Goal: Communication & Community: Share content

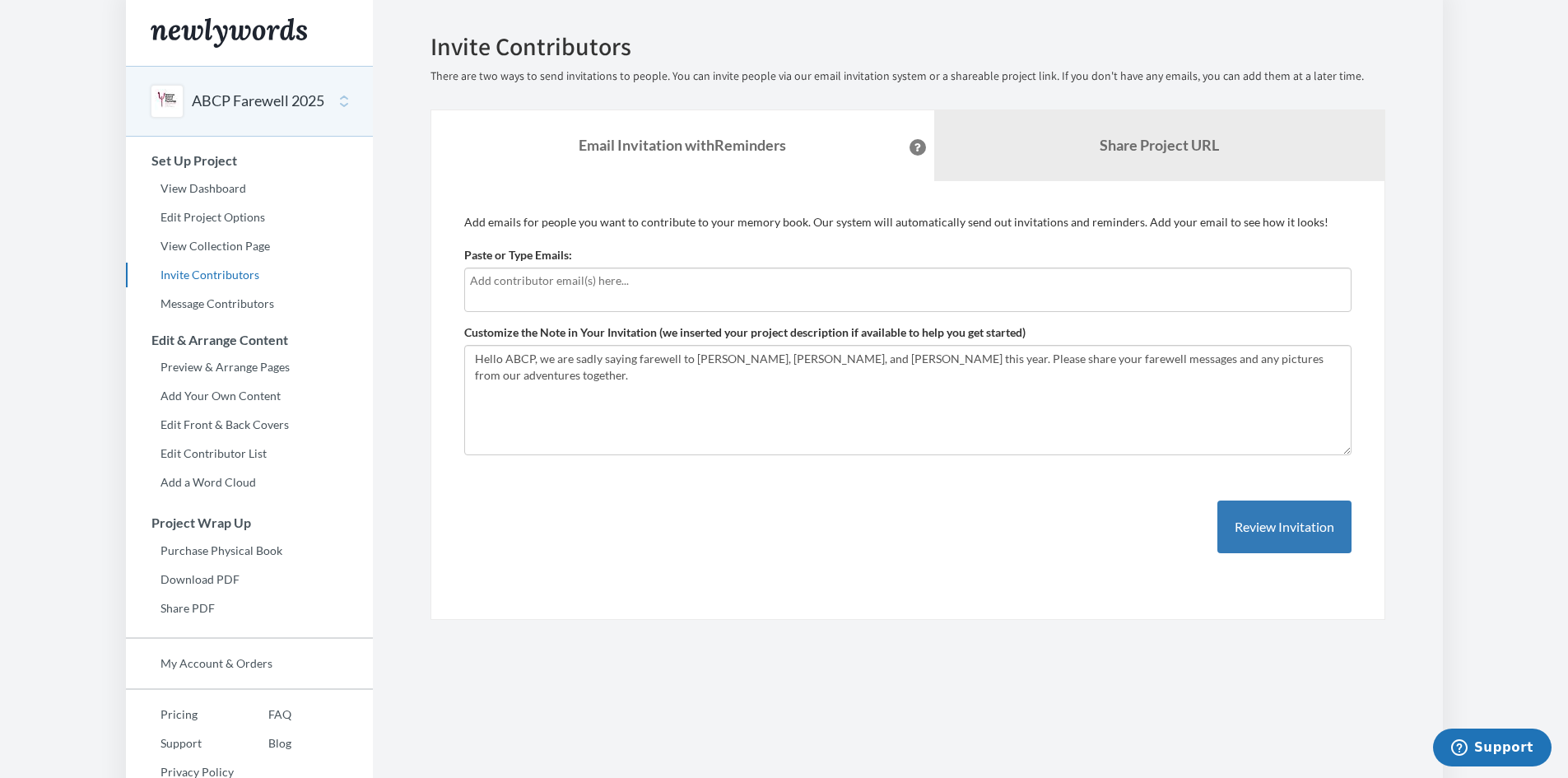
click at [694, 291] on div at bounding box center [907, 290] width 887 height 44
type input "[EMAIL_ADDRESS][DOMAIN_NAME]"
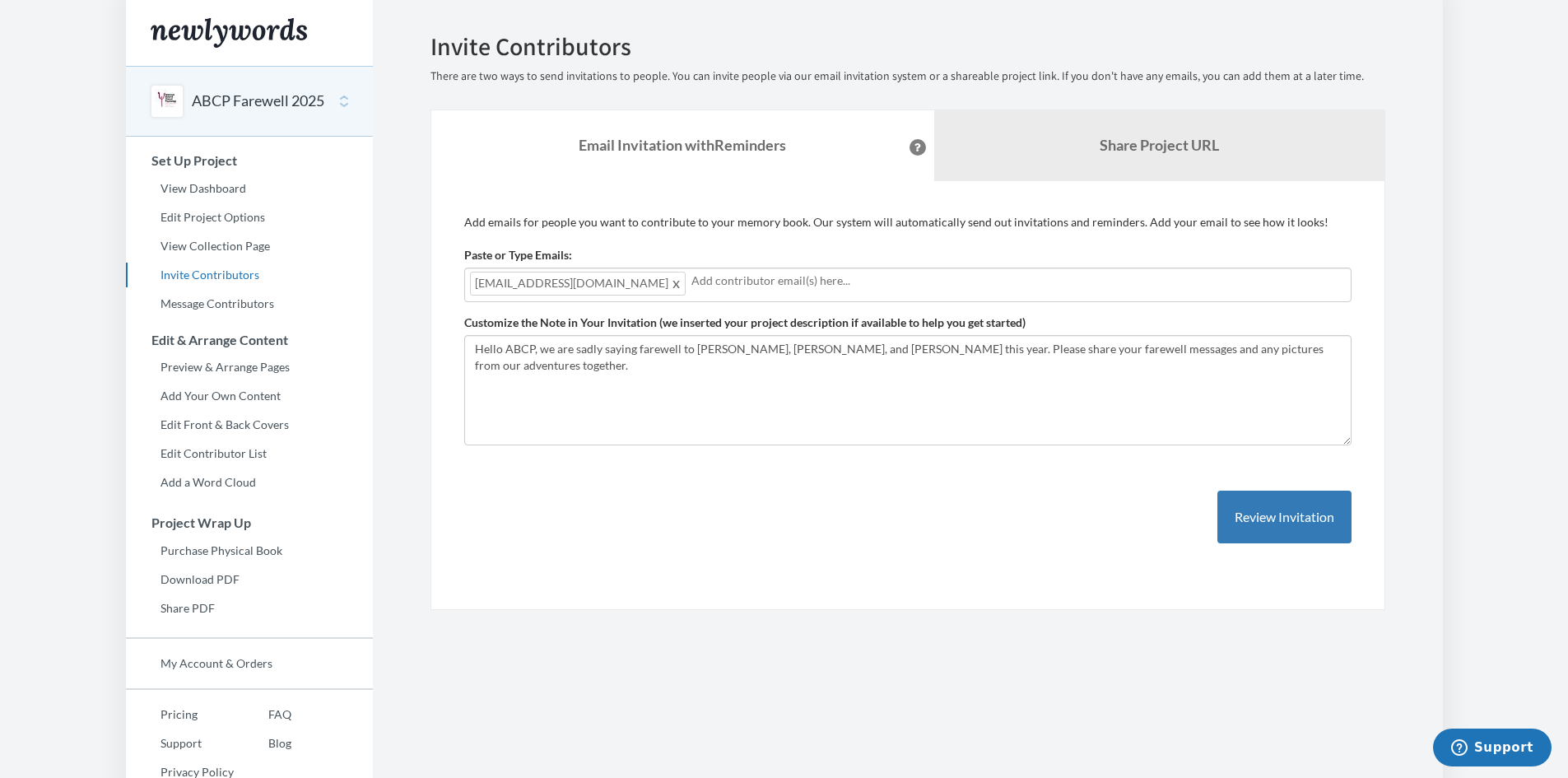
click at [828, 284] on input "text" at bounding box center [1019, 281] width 655 height 18
click at [912, 280] on input "text" at bounding box center [1129, 281] width 433 height 18
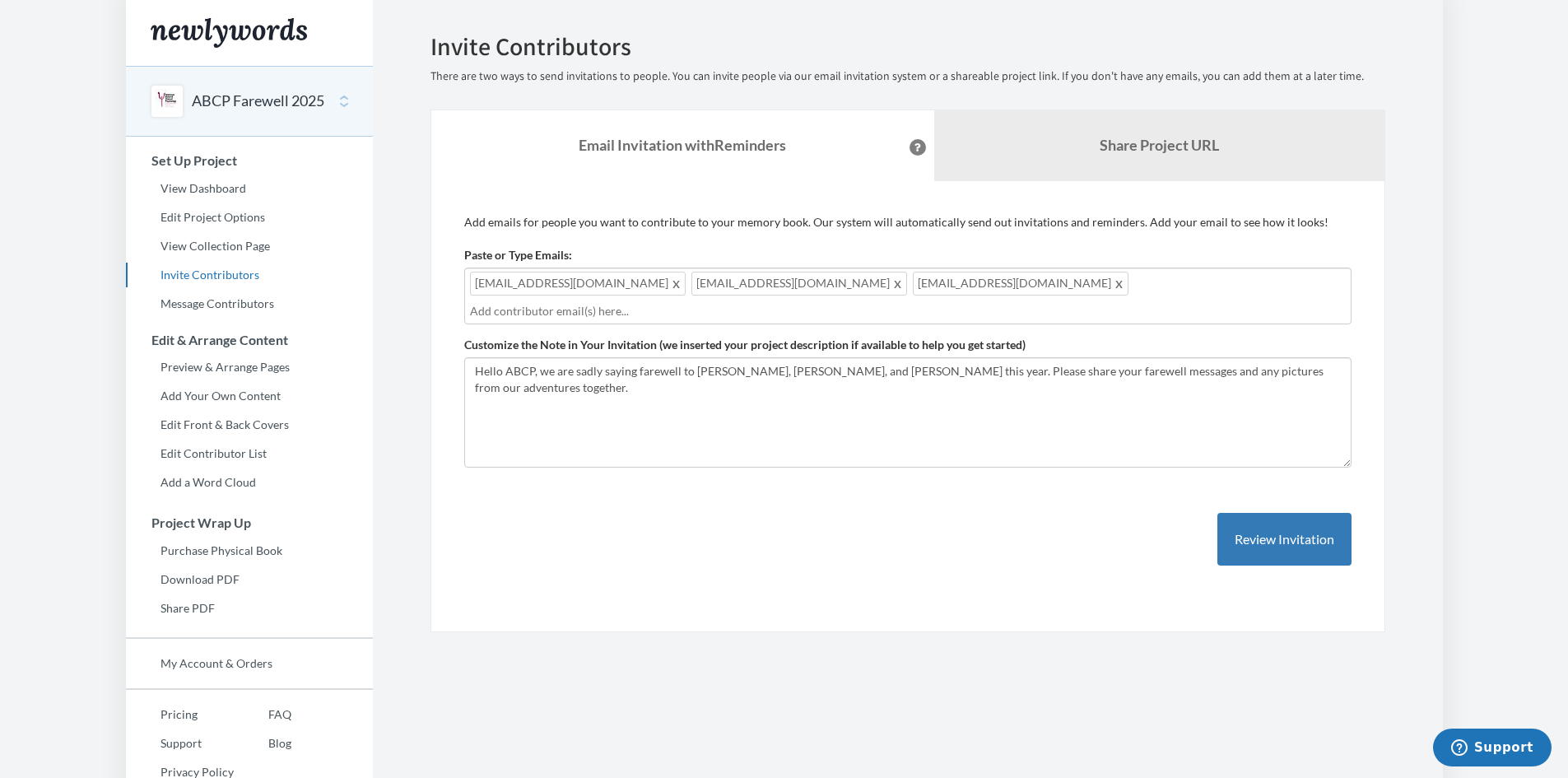
click at [1010, 302] on input "text" at bounding box center [907, 311] width 875 height 18
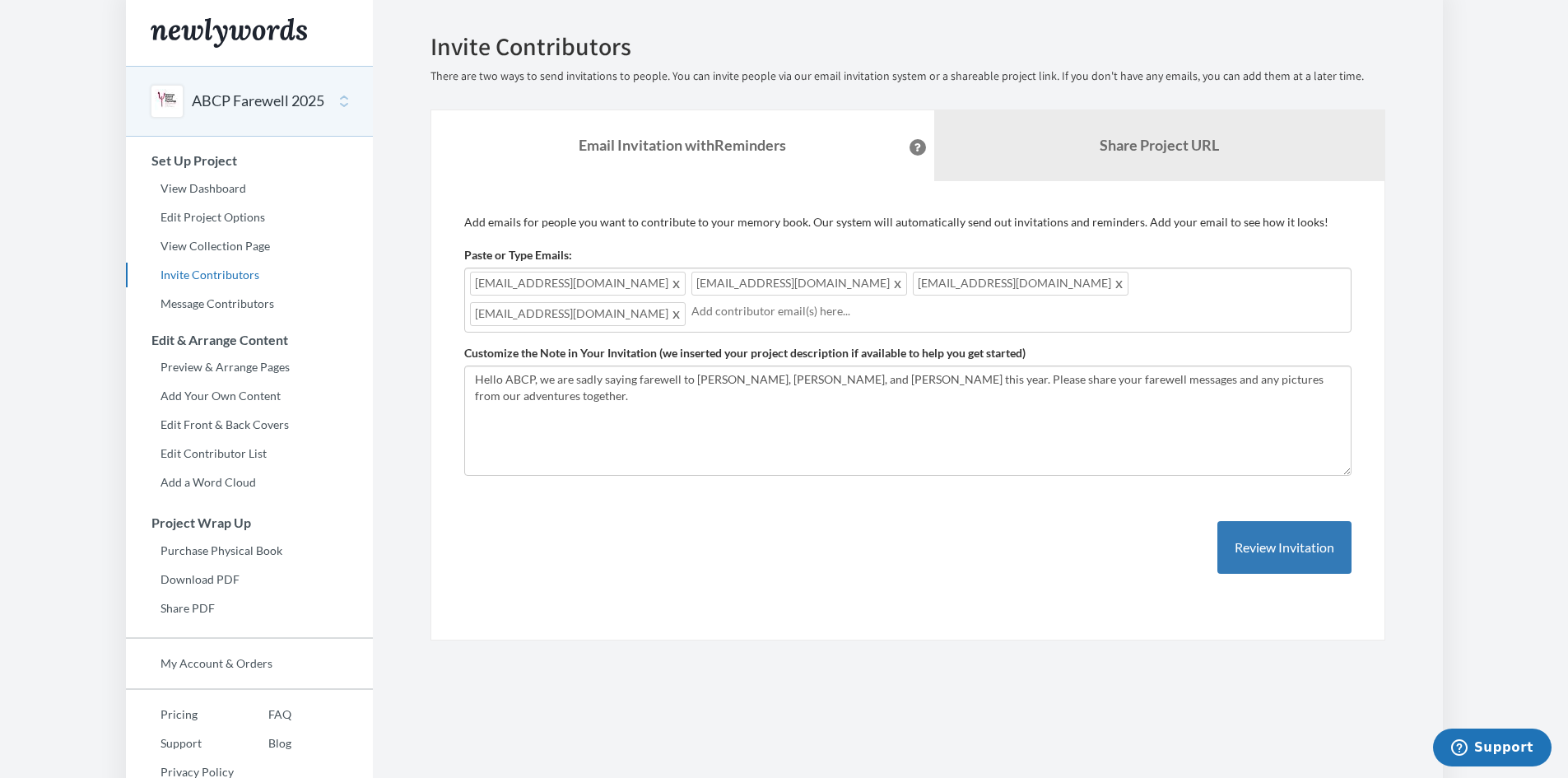
click at [729, 319] on input "text" at bounding box center [1019, 311] width 655 height 18
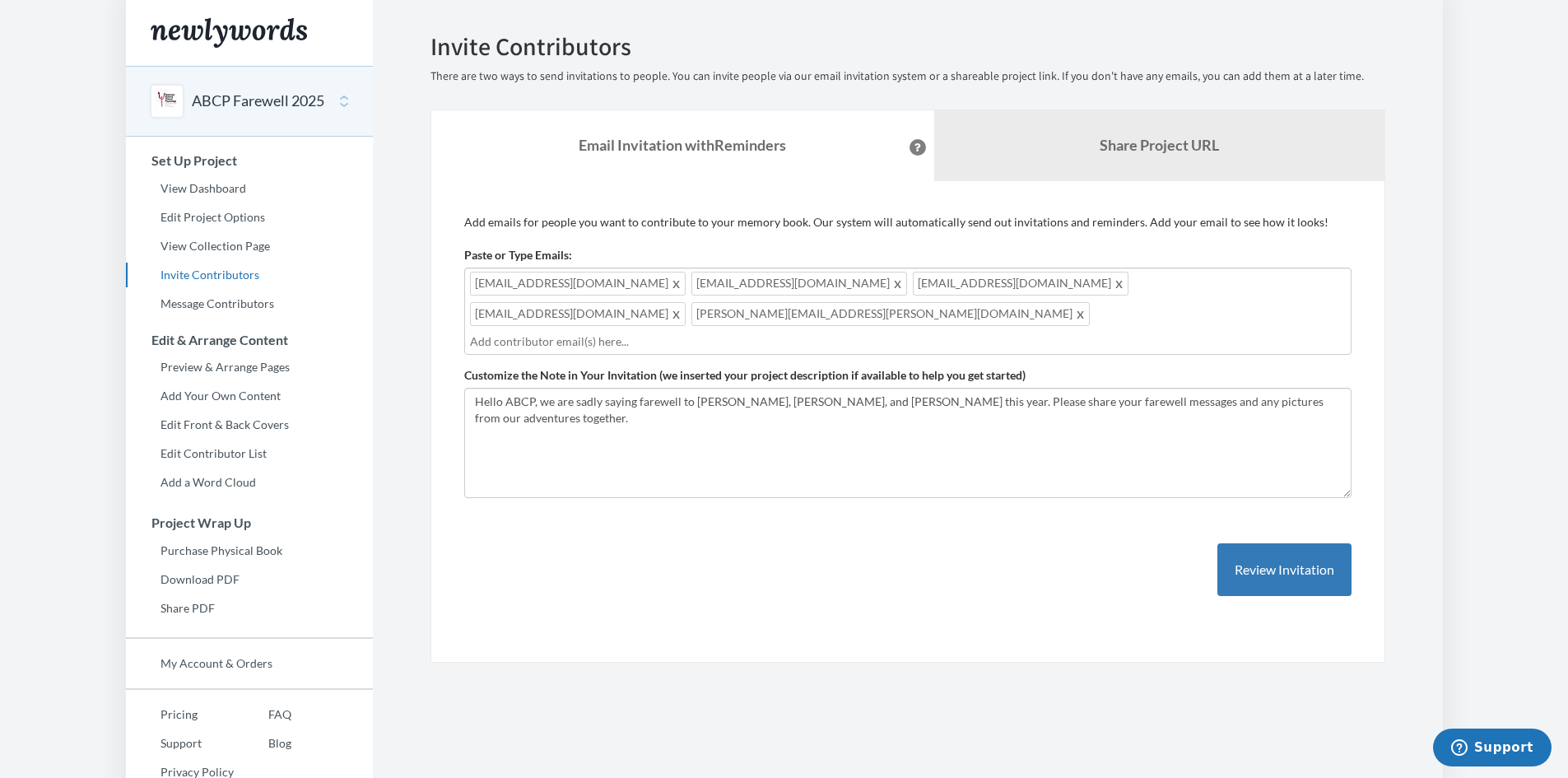
click at [792, 332] on input "text" at bounding box center [907, 342] width 875 height 18
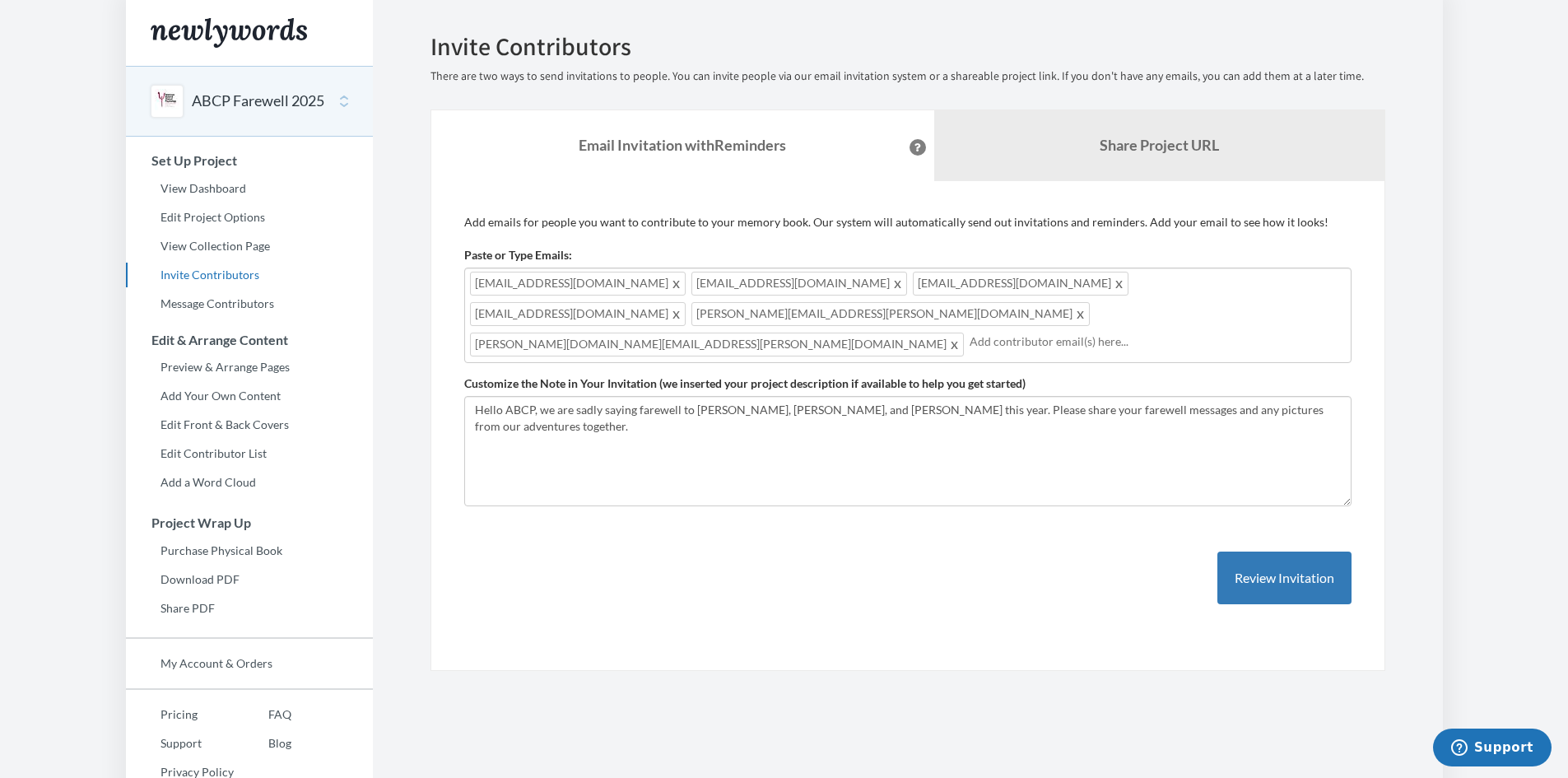
click at [688, 323] on div "[EMAIL_ADDRESS][DOMAIN_NAME] [EMAIL_ADDRESS][DOMAIN_NAME] [EMAIL_ADDRESS][DOMAI…" at bounding box center [907, 316] width 887 height 96
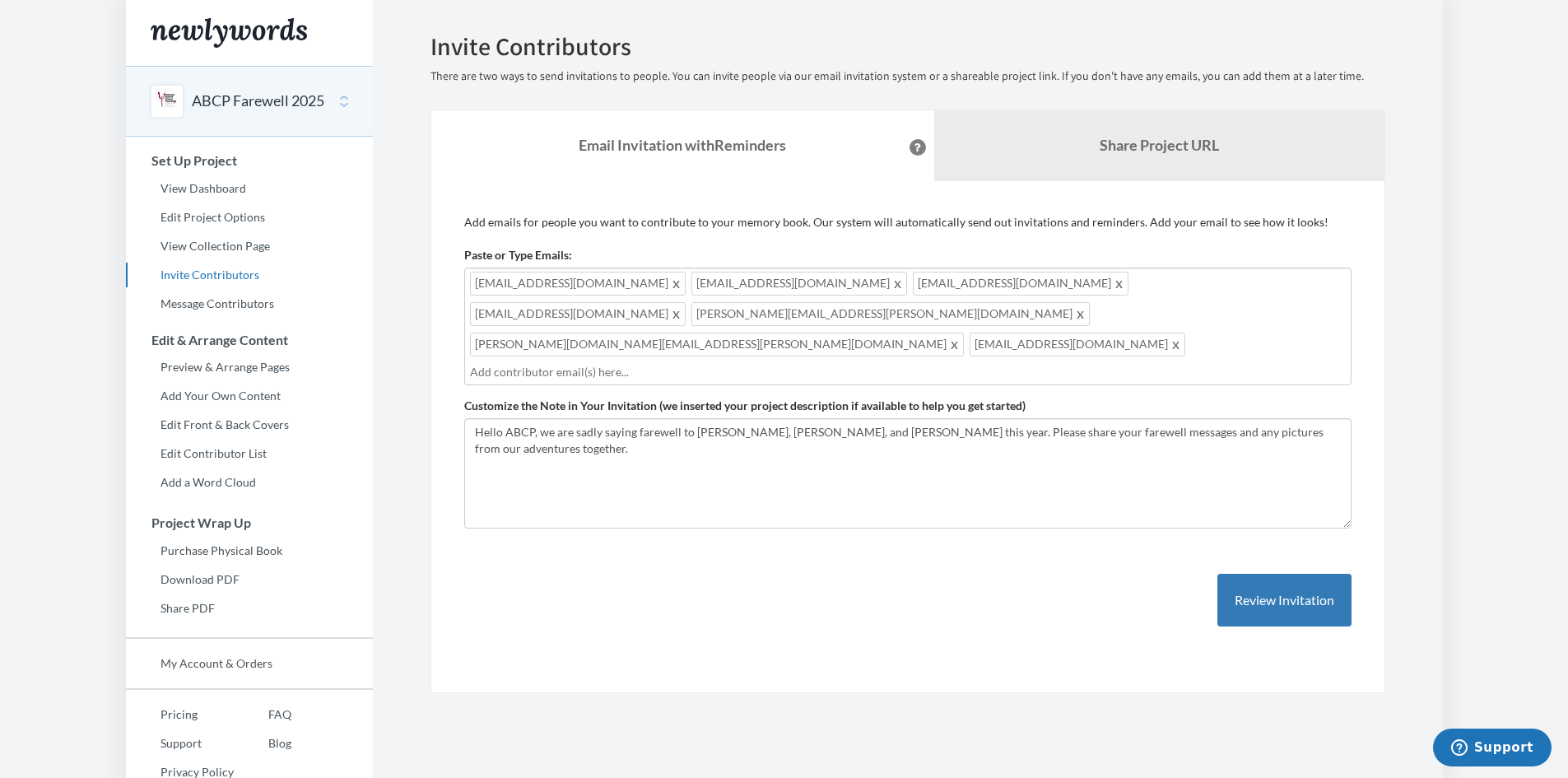
click at [886, 321] on div "[EMAIL_ADDRESS][DOMAIN_NAME] [EMAIL_ADDRESS][DOMAIN_NAME] [EMAIL_ADDRESS][DOMAI…" at bounding box center [907, 326] width 887 height 117
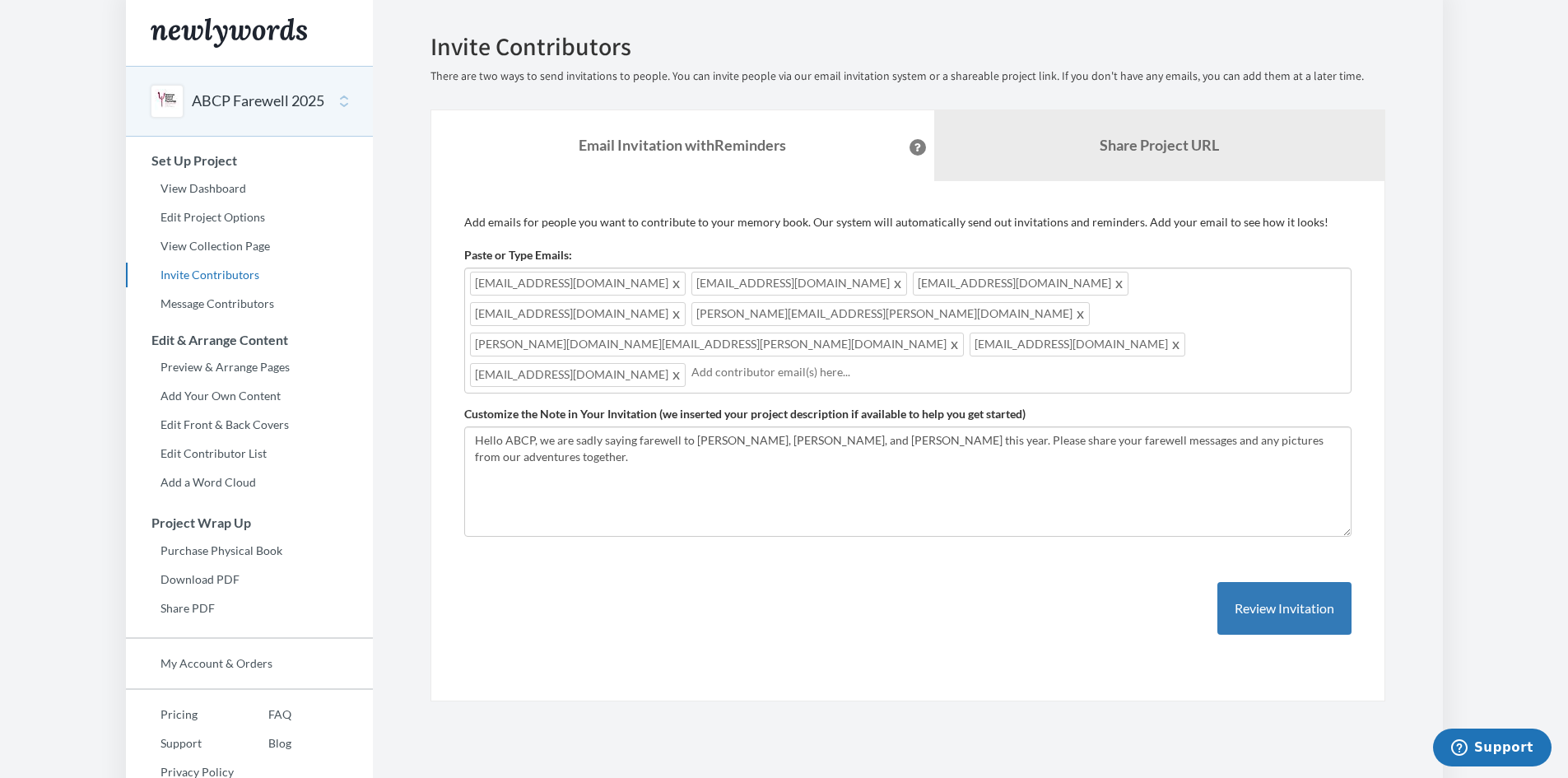
click at [991, 363] on input "text" at bounding box center [1019, 372] width 655 height 18
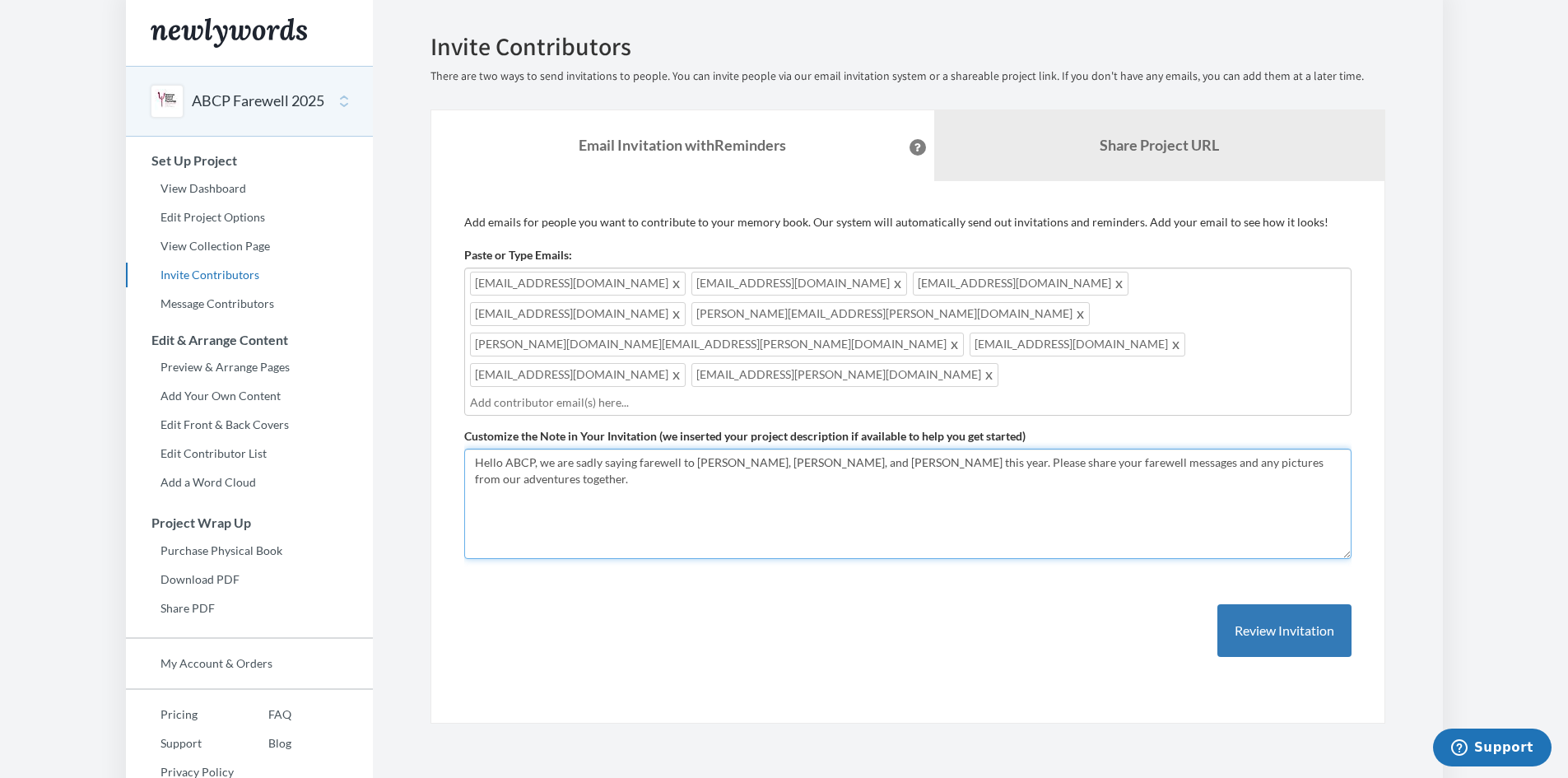
click at [956, 448] on textarea "Hello ABCP, we are sadly saying farewell to [PERSON_NAME], [PERSON_NAME], and […" at bounding box center [907, 503] width 887 height 110
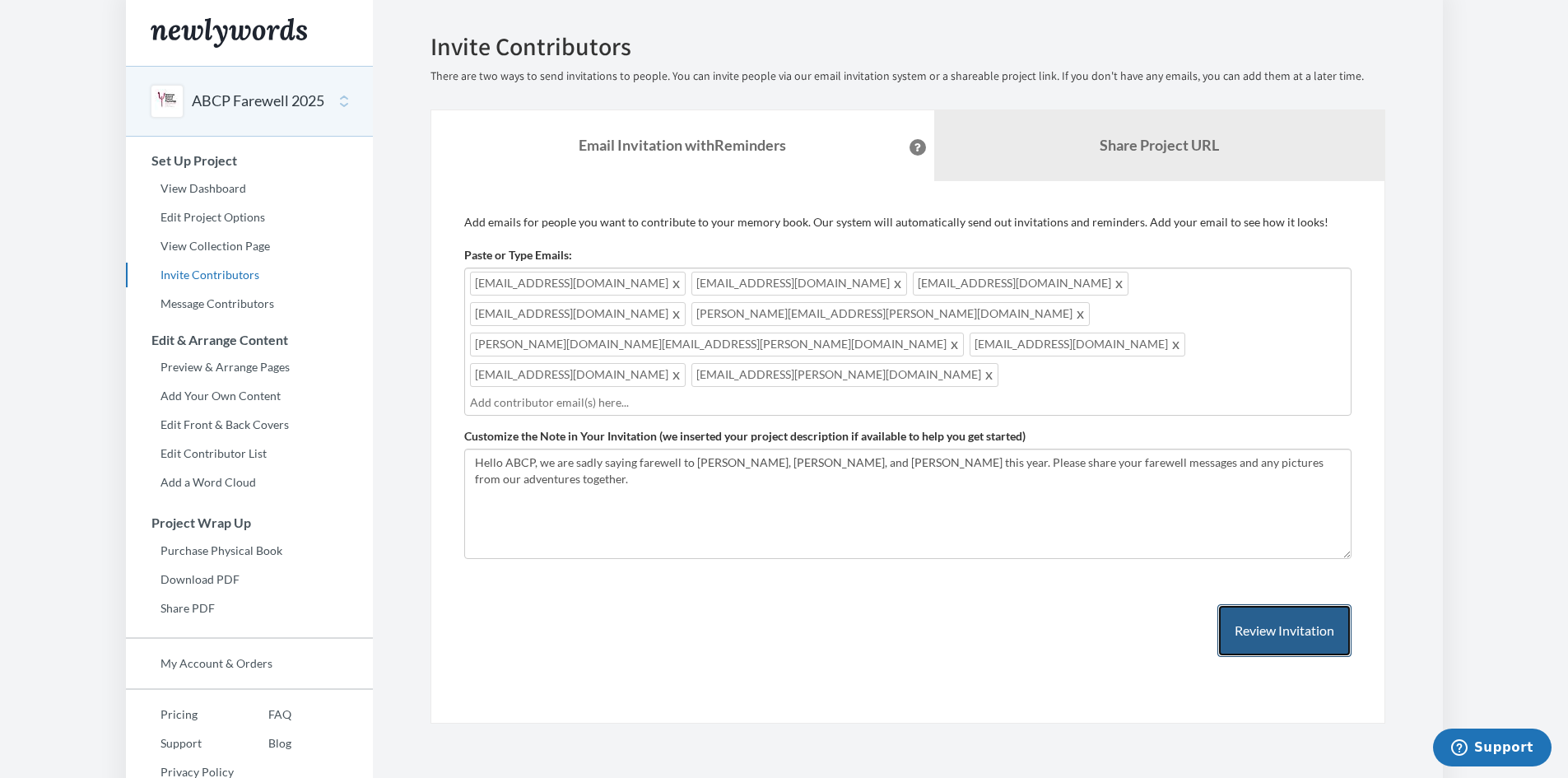
click at [1246, 604] on button "Review Invitation" at bounding box center [1284, 631] width 134 height 54
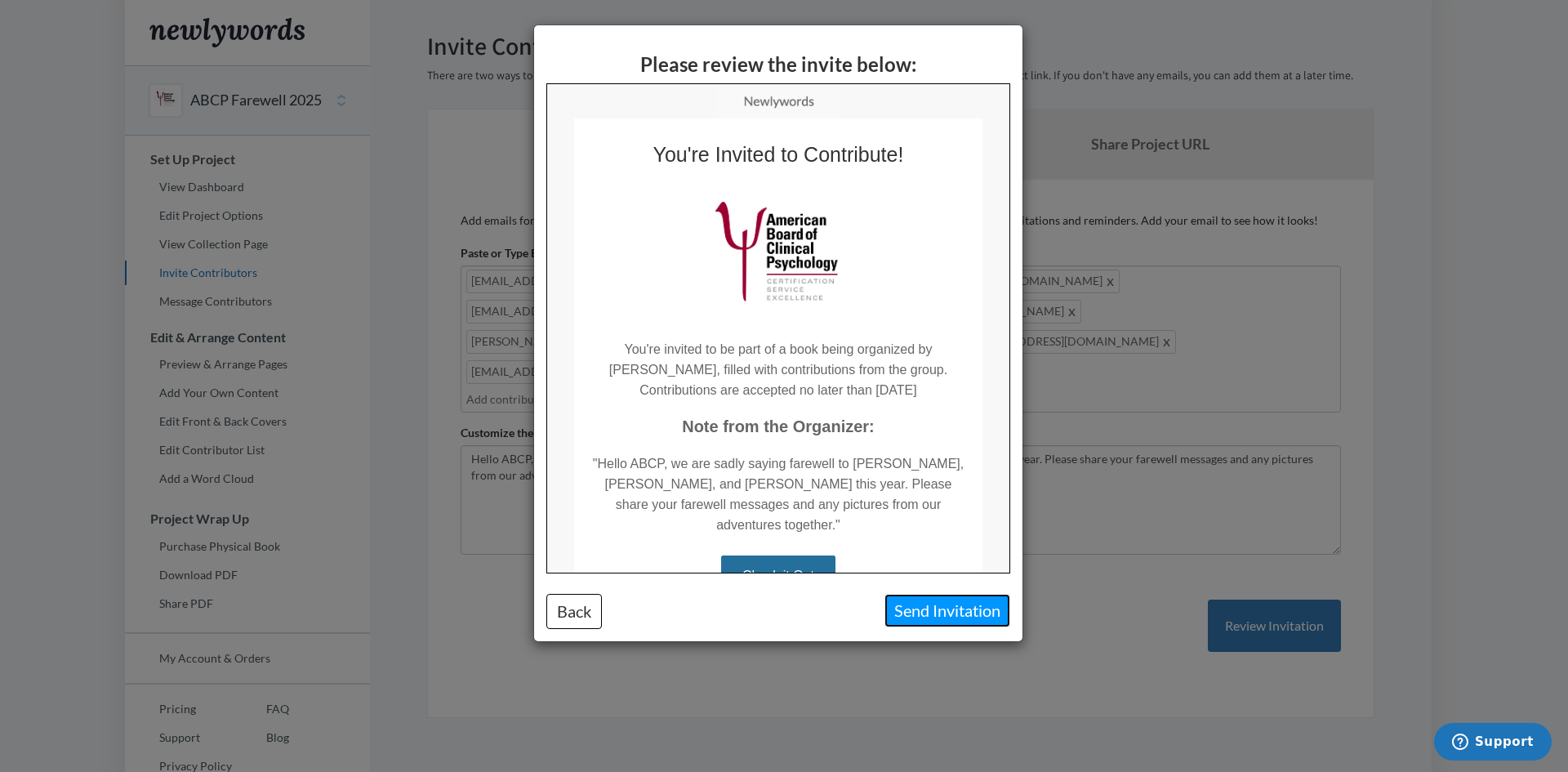
click at [921, 605] on button "Send Invitation" at bounding box center [947, 610] width 126 height 33
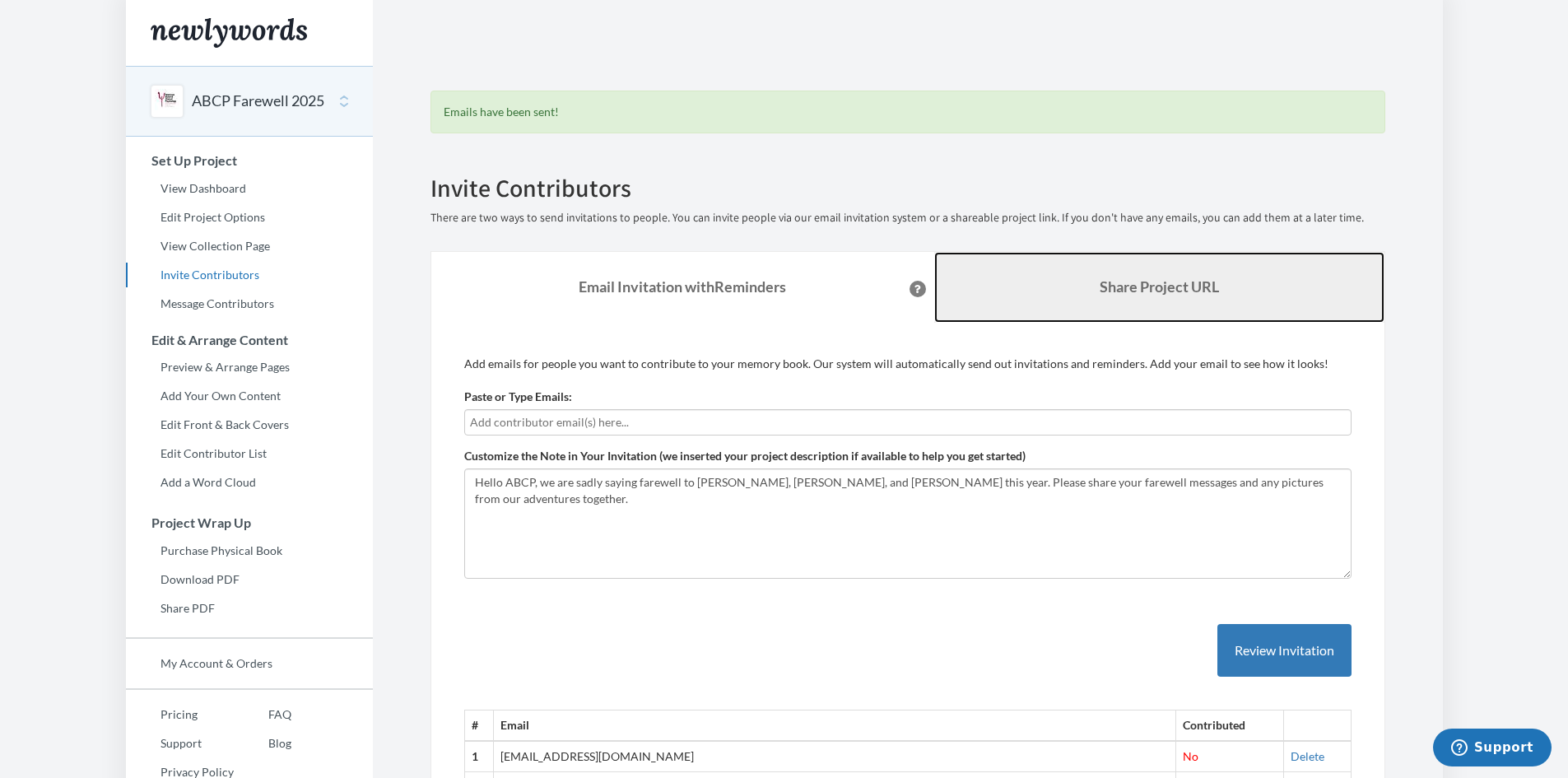
click at [1107, 270] on link "Share Project URL" at bounding box center [1159, 287] width 450 height 70
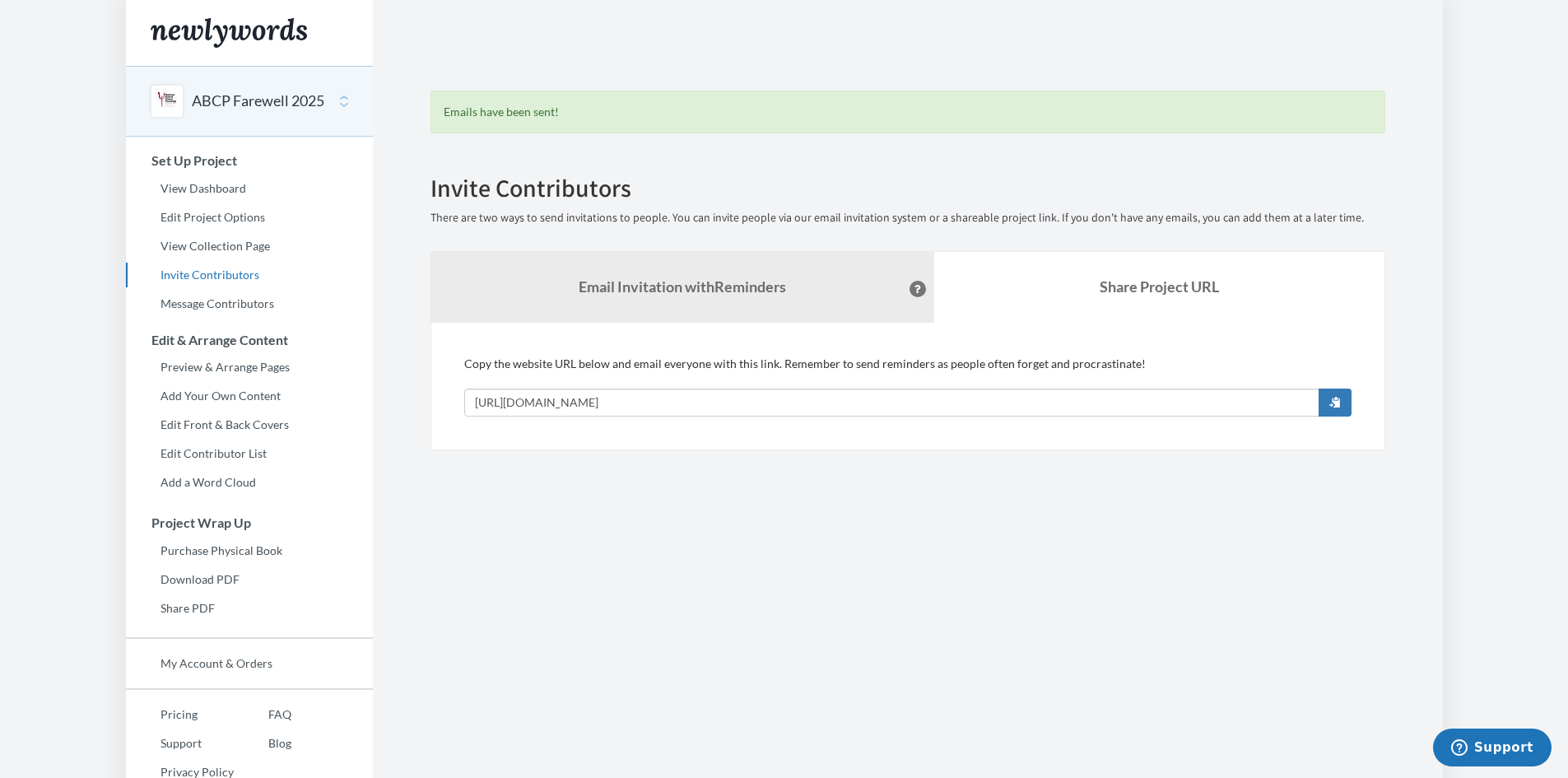
click at [711, 546] on section "Emails have been sent! Invite Contributors There are two ways to send invitatio…" at bounding box center [907, 409] width 1070 height 818
click at [217, 295] on link "Message Contributors" at bounding box center [249, 303] width 247 height 24
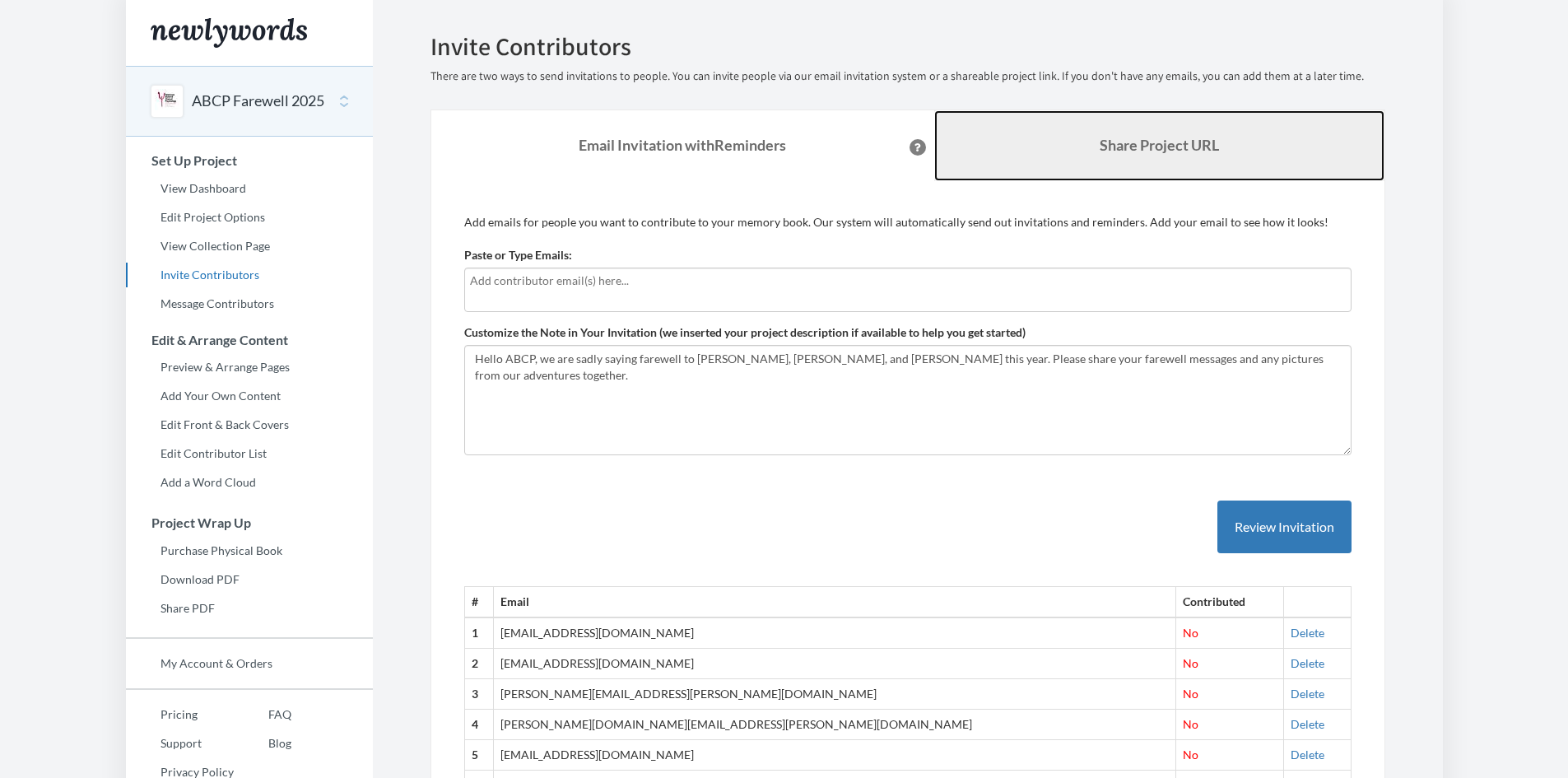
drag, startPoint x: 1027, startPoint y: 144, endPoint x: 1047, endPoint y: 148, distance: 20.4
click at [1047, 148] on link "Share Project URL" at bounding box center [1159, 145] width 450 height 70
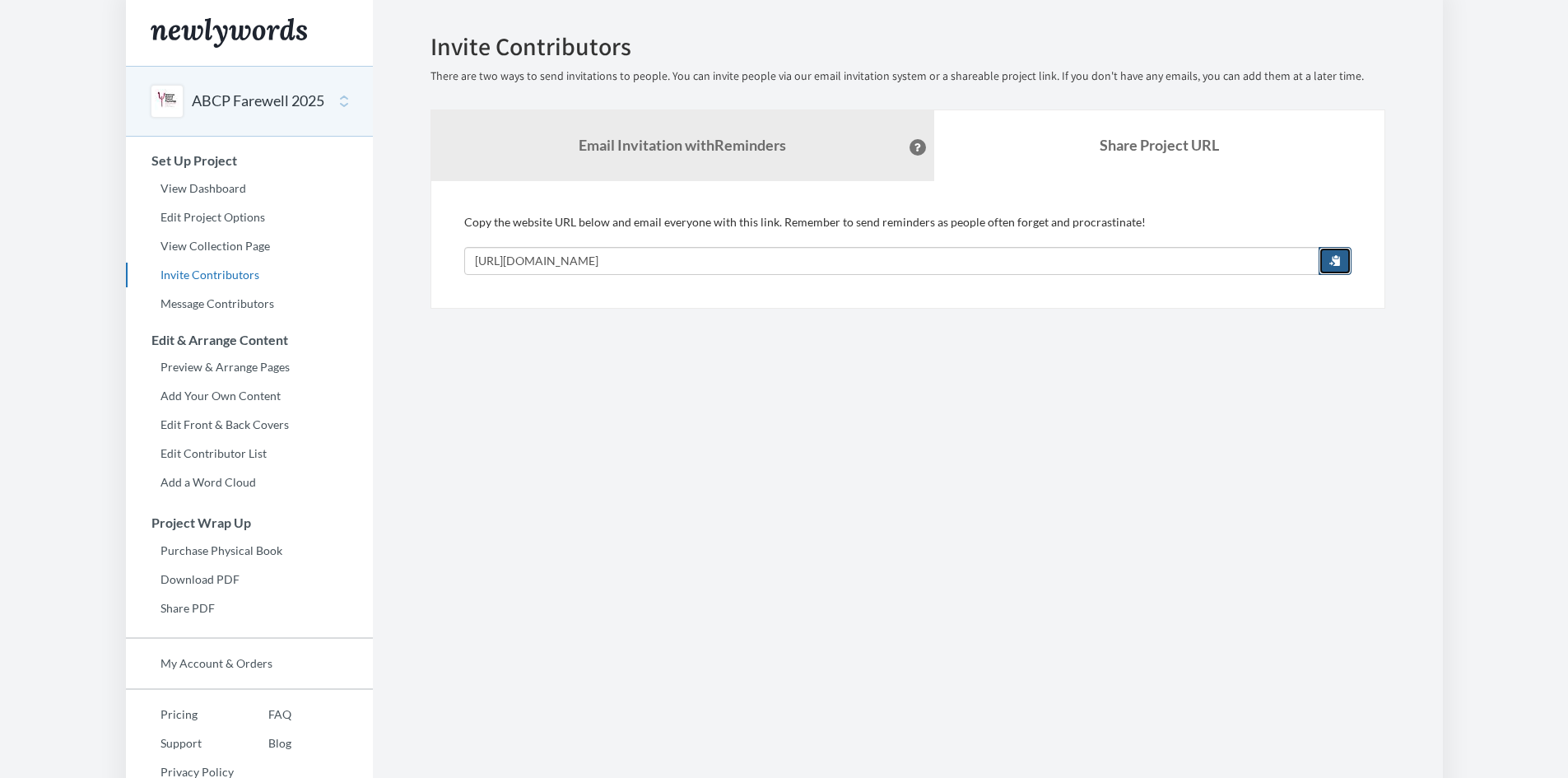
click at [1338, 255] on span "button" at bounding box center [1335, 260] width 12 height 12
click at [1334, 252] on button "button" at bounding box center [1335, 260] width 33 height 28
click at [1246, 437] on section "Emails have been sent! Invite Contributors There are two ways to send invitatio…" at bounding box center [907, 409] width 1070 height 818
